Goal: Task Accomplishment & Management: Use online tool/utility

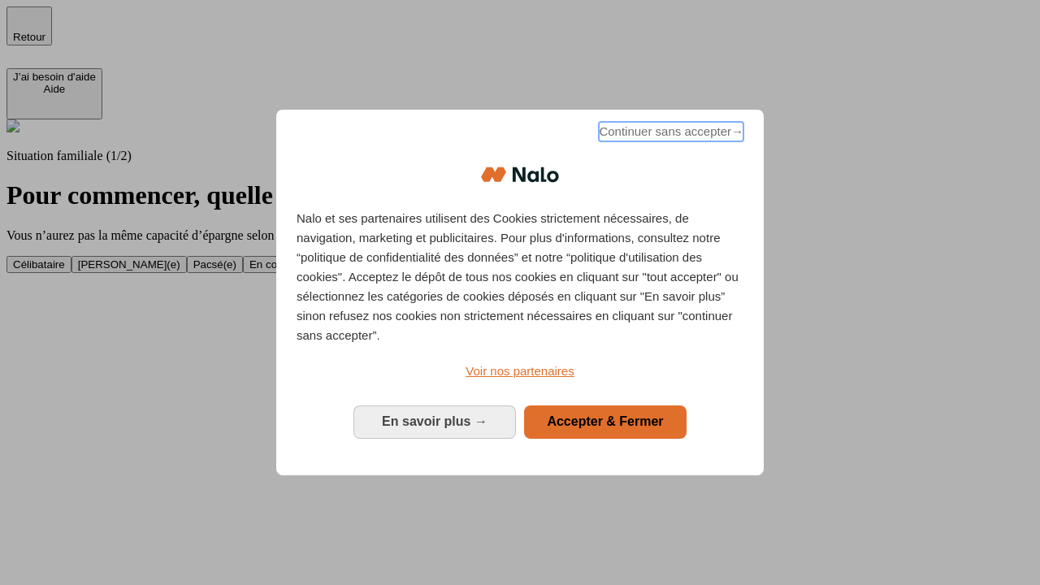
click at [670, 134] on span "Continuer sans accepter →" at bounding box center [671, 132] width 145 height 20
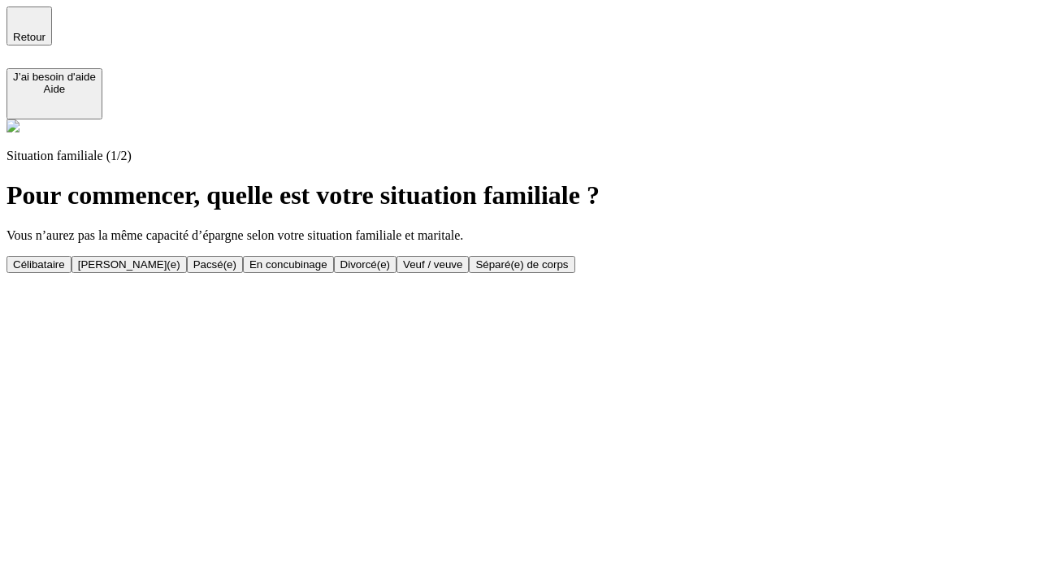
click at [65, 258] on div "Célibataire" at bounding box center [39, 264] width 52 height 12
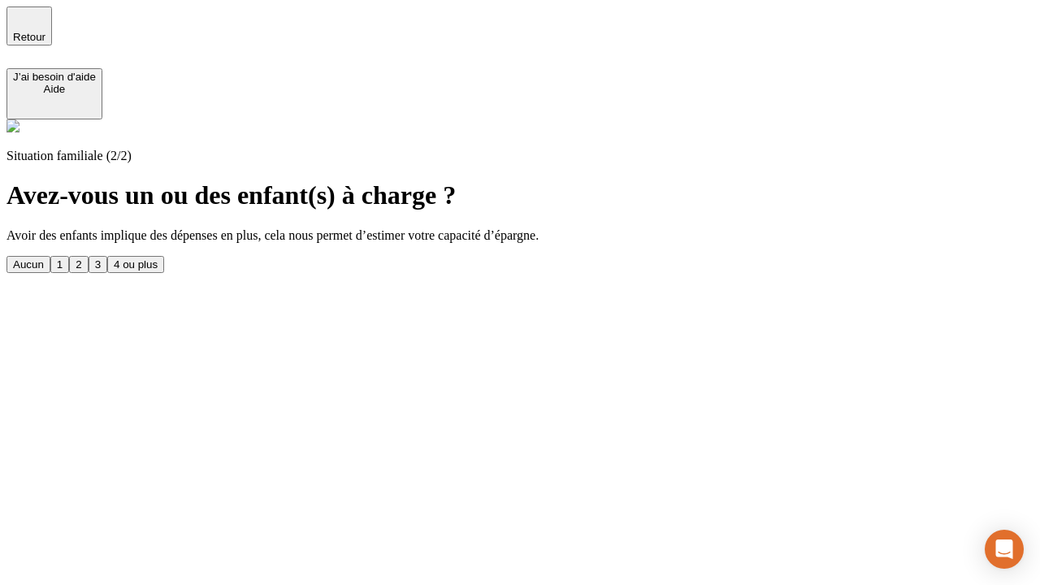
click at [44, 258] on div "Aucun" at bounding box center [28, 264] width 31 height 12
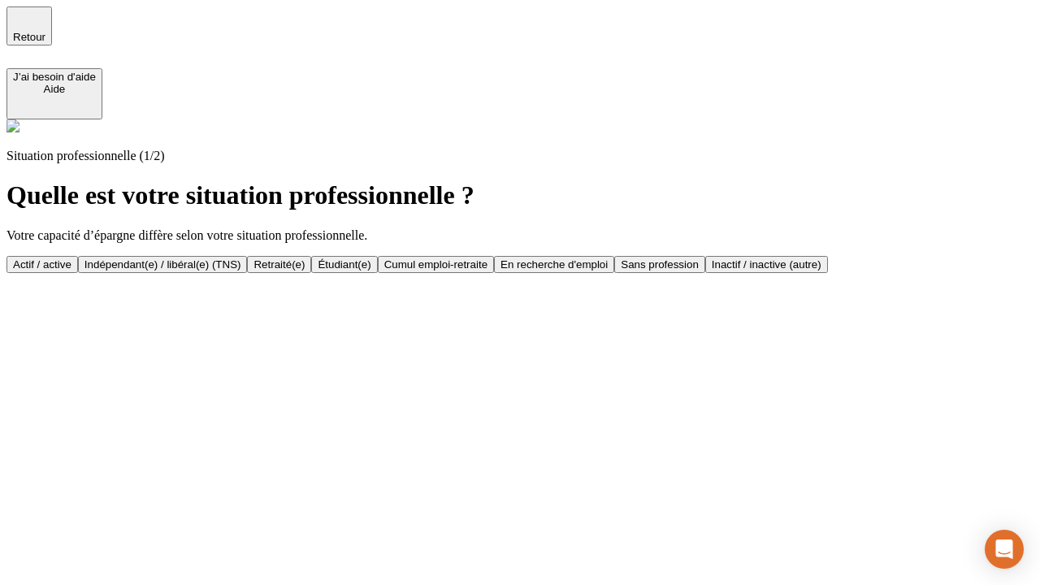
click at [72, 258] on div "Actif / active" at bounding box center [42, 264] width 59 height 12
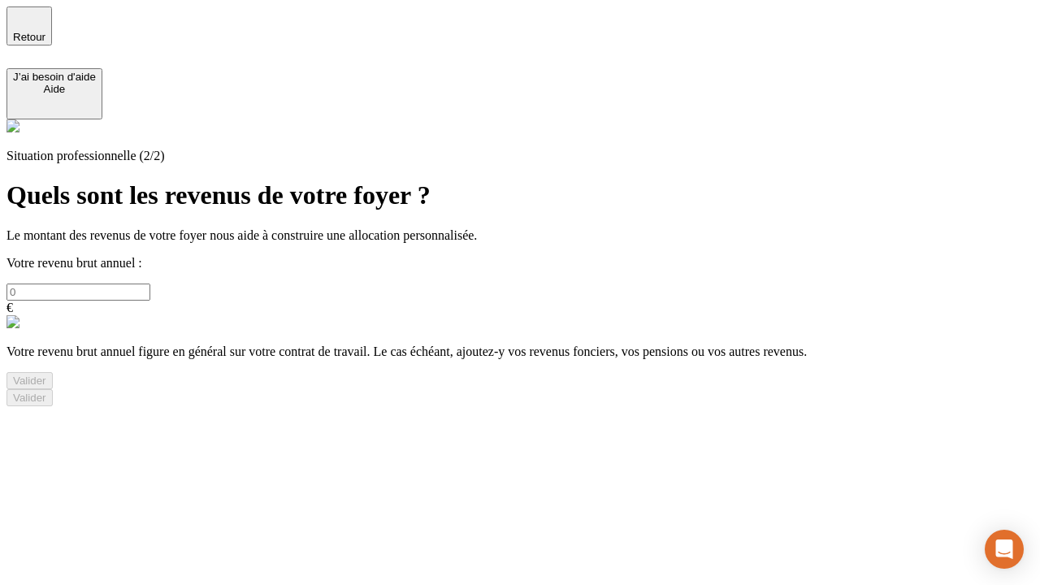
click at [150, 284] on input "text" at bounding box center [79, 292] width 144 height 17
type input "30 000"
click at [46, 387] on div "Valider" at bounding box center [29, 381] width 33 height 12
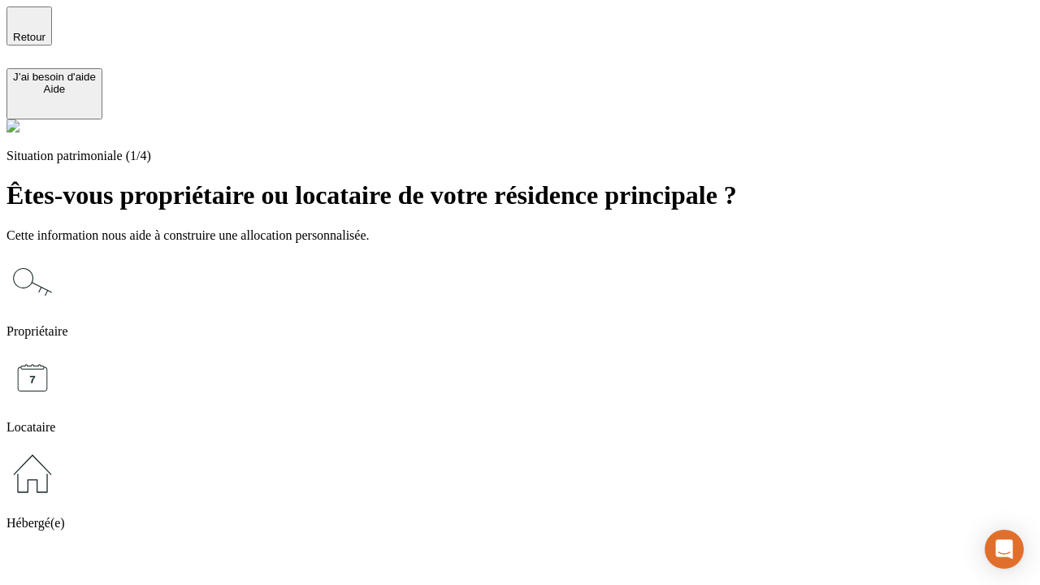
click at [59, 448] on icon at bounding box center [33, 474] width 52 height 52
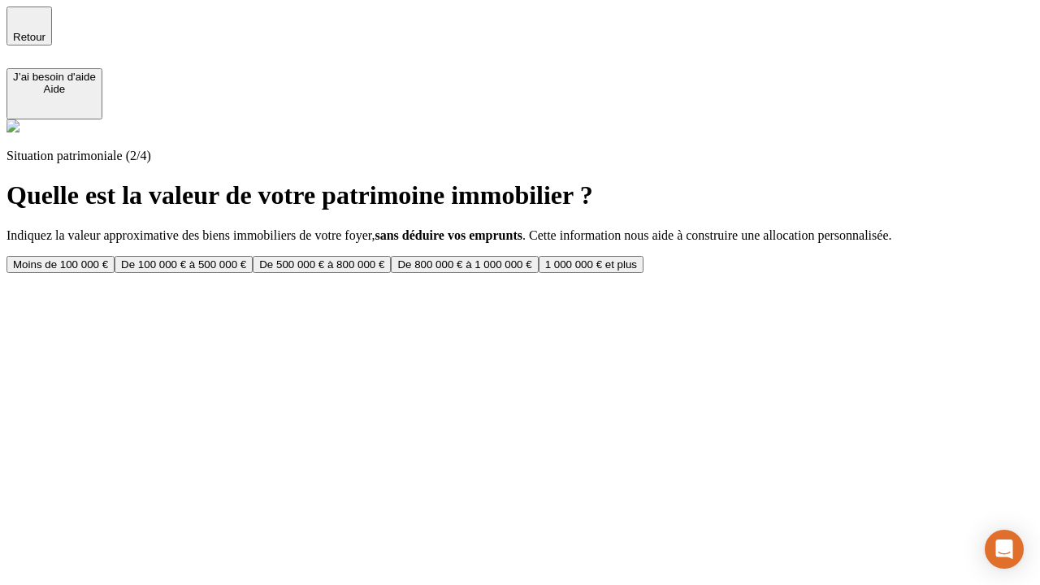
click at [108, 258] on div "Moins de 100 000 €" at bounding box center [60, 264] width 95 height 12
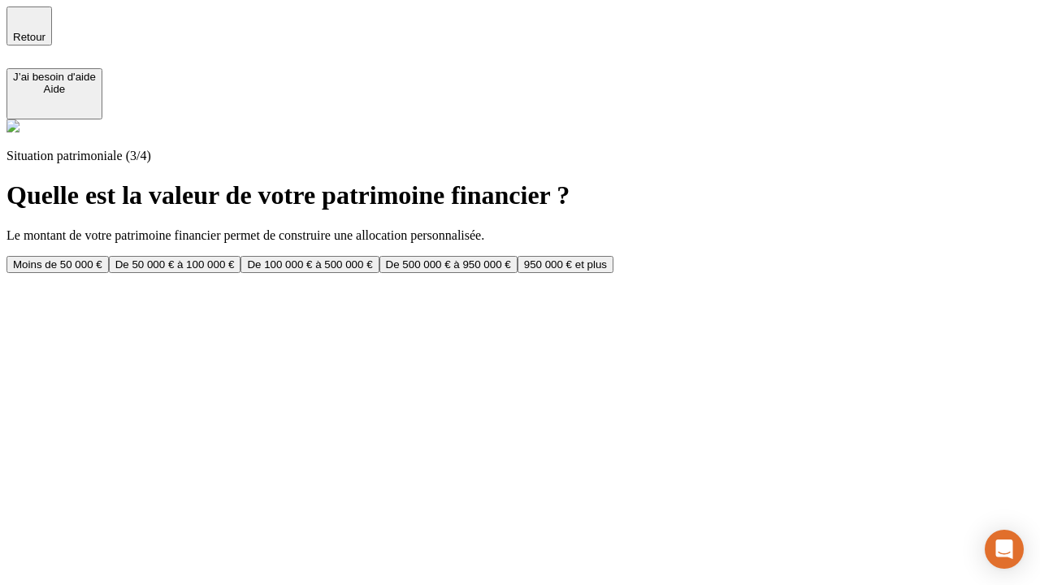
click at [102, 258] on div "Moins de 50 000 €" at bounding box center [57, 264] width 89 height 12
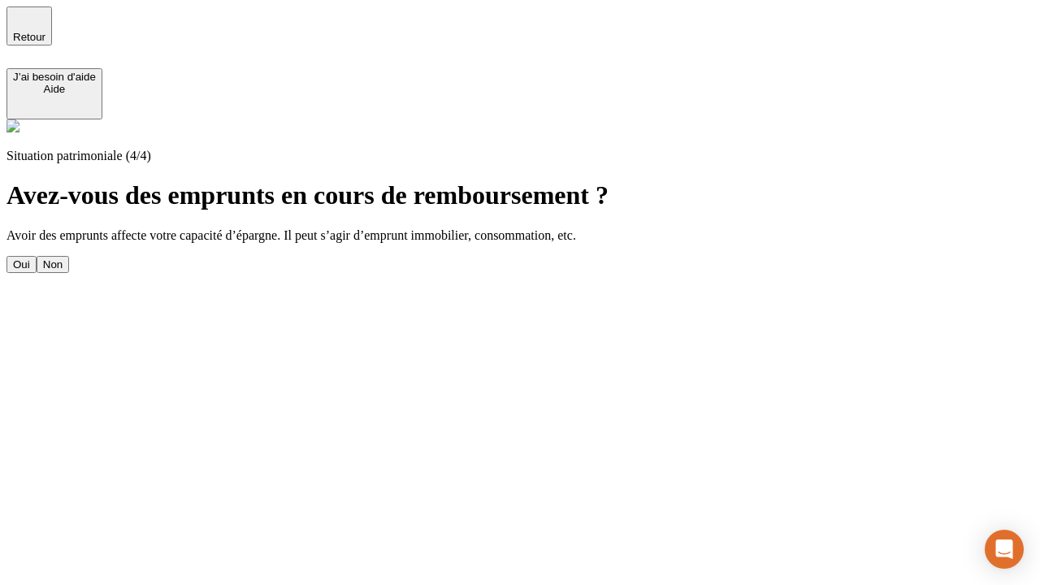
click at [63, 258] on div "Non" at bounding box center [53, 264] width 20 height 12
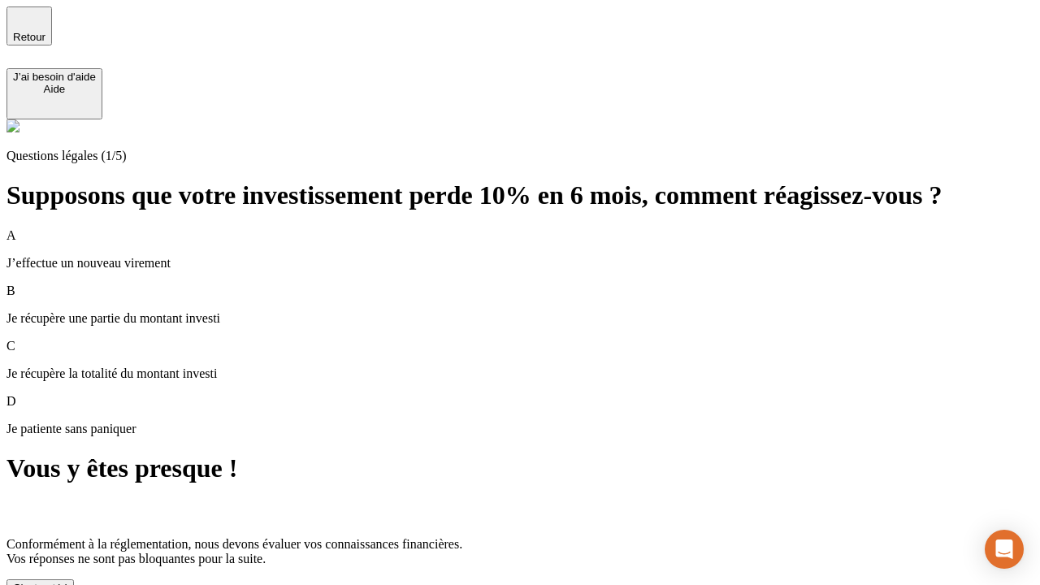
click at [67, 582] on div "C'est noté !" at bounding box center [40, 588] width 54 height 12
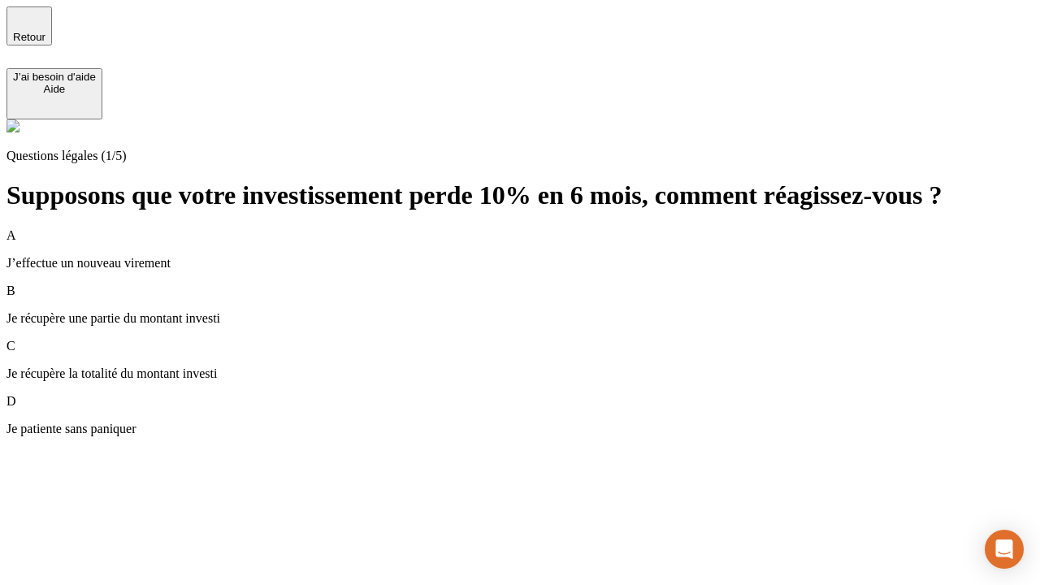
click at [540, 228] on div "A J’effectue un nouveau virement" at bounding box center [520, 249] width 1027 height 42
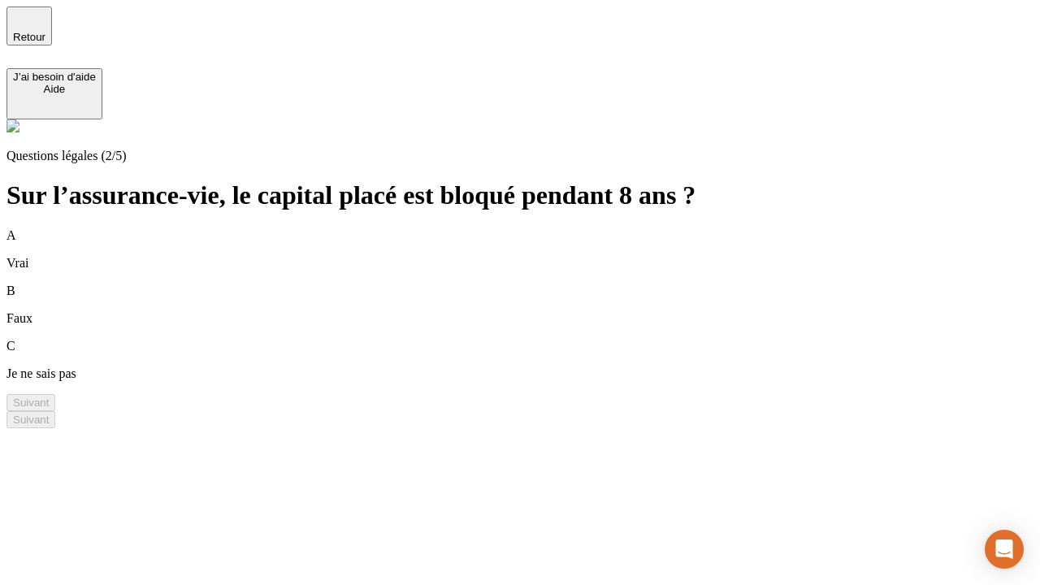
click at [540, 284] on div "B Faux" at bounding box center [520, 305] width 1027 height 42
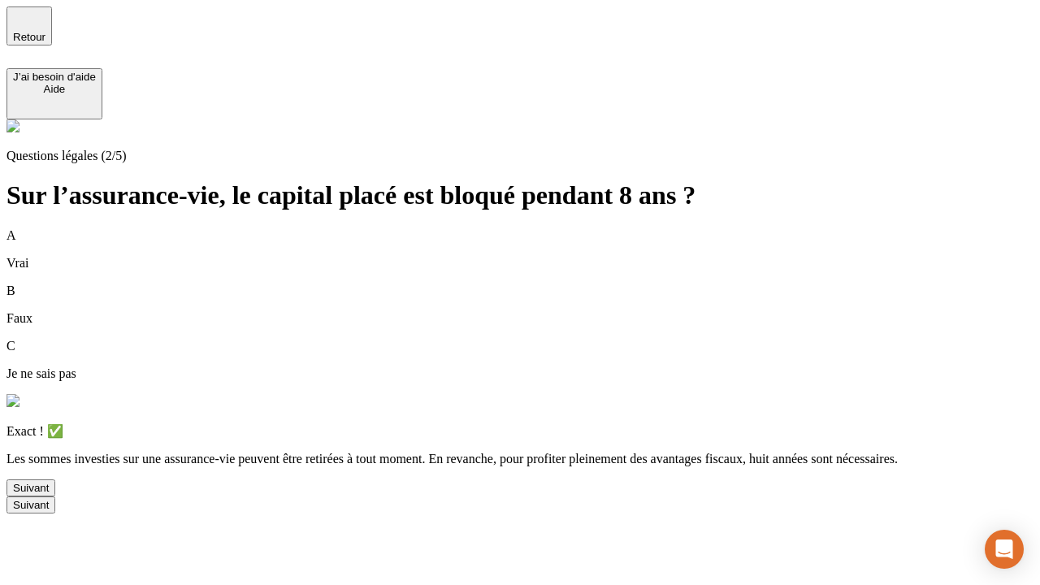
click at [49, 494] on div "Suivant" at bounding box center [31, 488] width 36 height 12
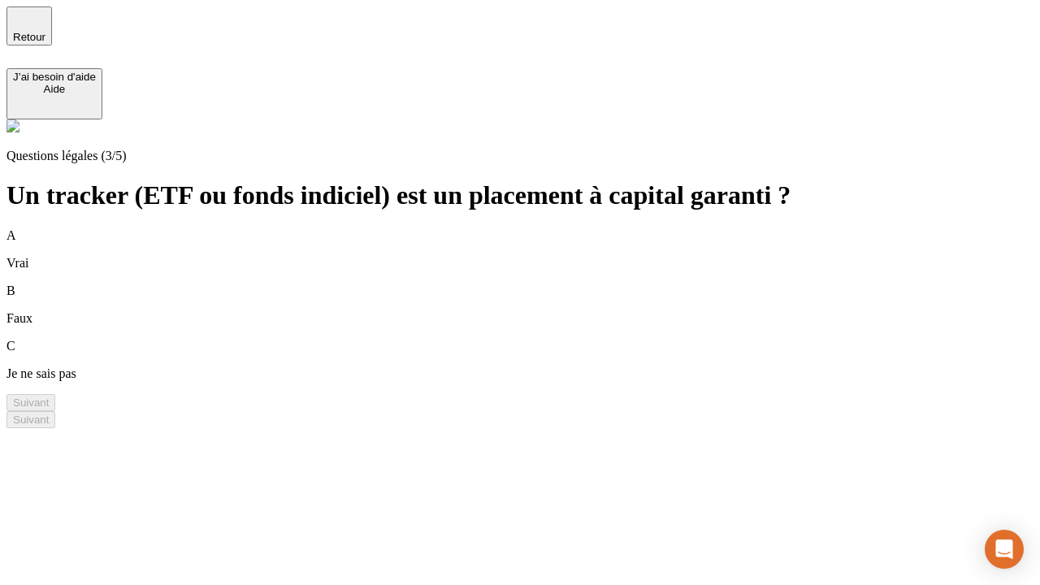
click at [540, 284] on div "B Faux" at bounding box center [520, 305] width 1027 height 42
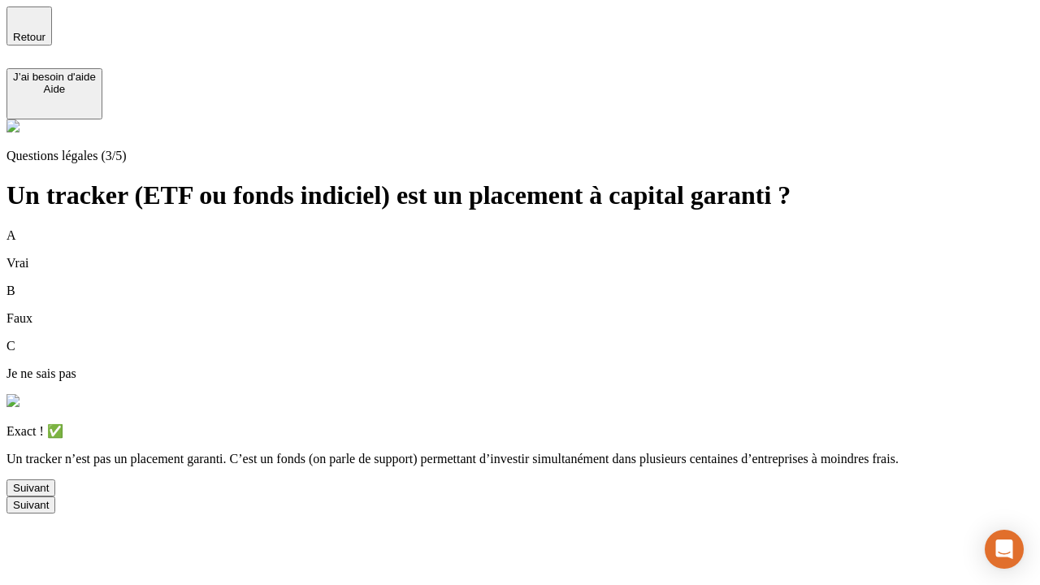
click at [49, 494] on div "Suivant" at bounding box center [31, 488] width 36 height 12
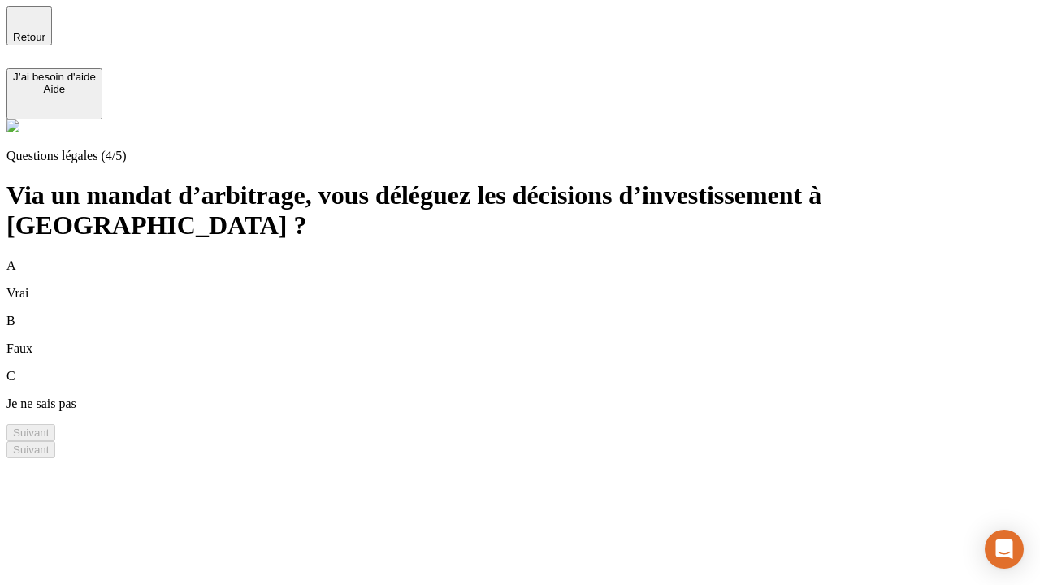
click at [540, 258] on div "A Vrai" at bounding box center [520, 279] width 1027 height 42
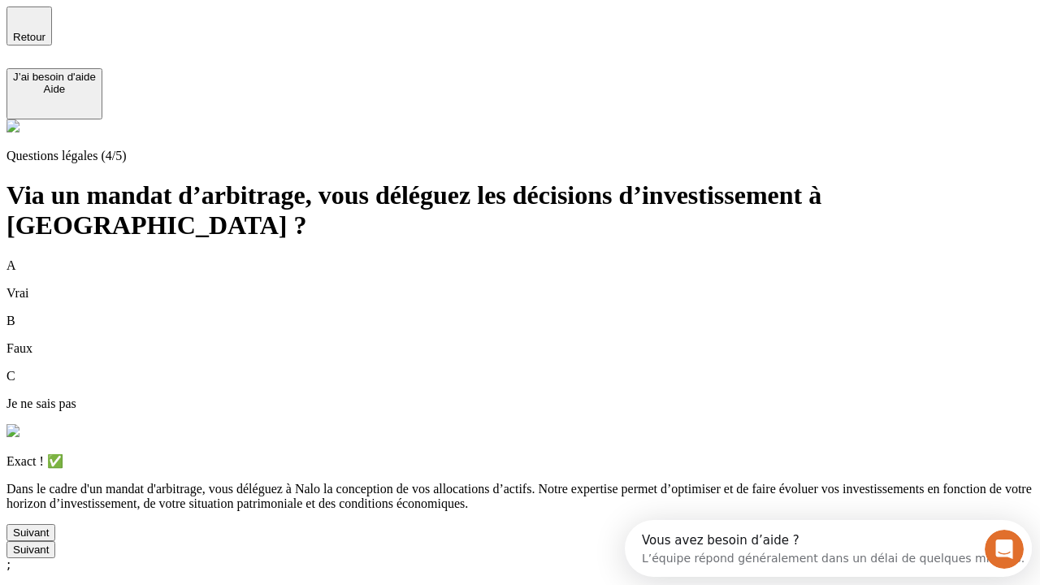
click at [49, 539] on div "Suivant" at bounding box center [31, 533] width 36 height 12
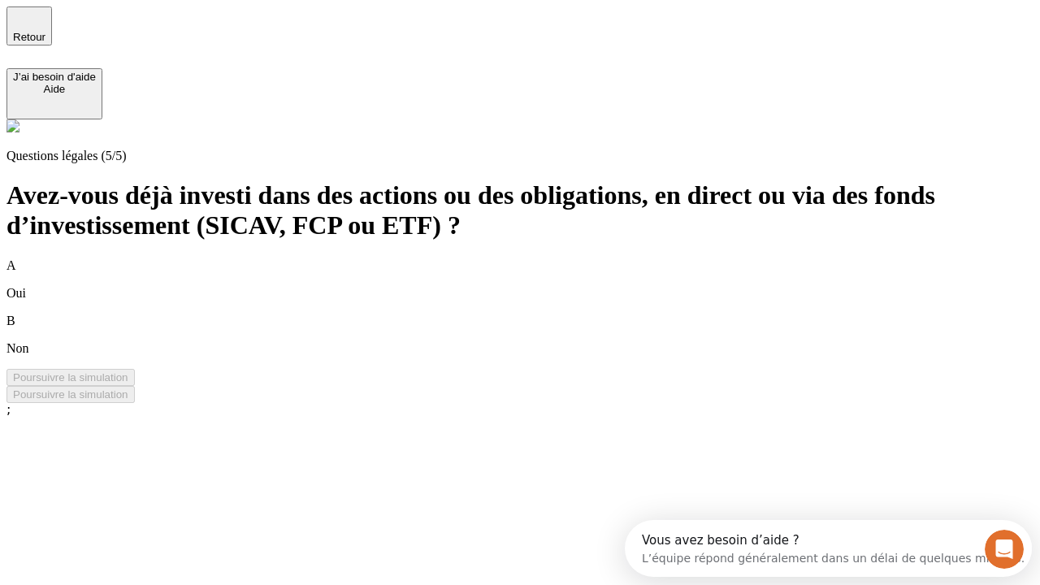
click at [540, 314] on div "B Non" at bounding box center [520, 335] width 1027 height 42
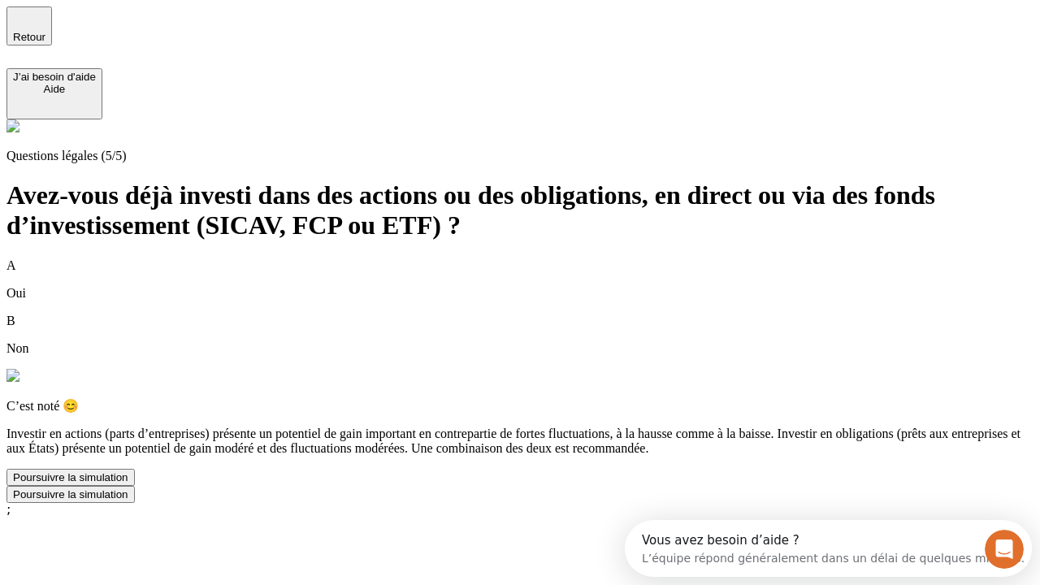
click at [128, 484] on div "Poursuivre la simulation" at bounding box center [70, 477] width 115 height 12
